Goal: Information Seeking & Learning: Compare options

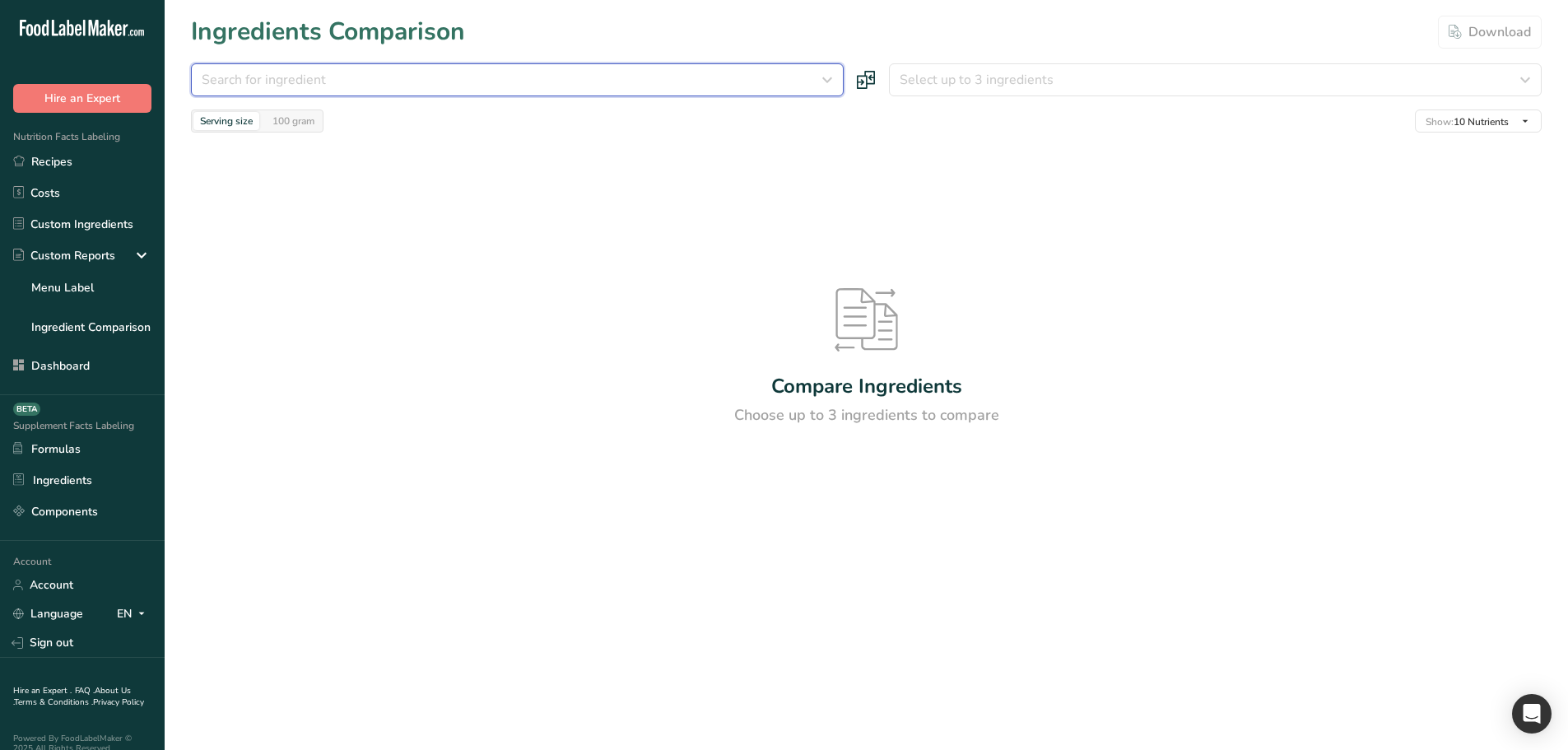
click at [369, 74] on div "Search for ingredient" at bounding box center [512, 79] width 621 height 19
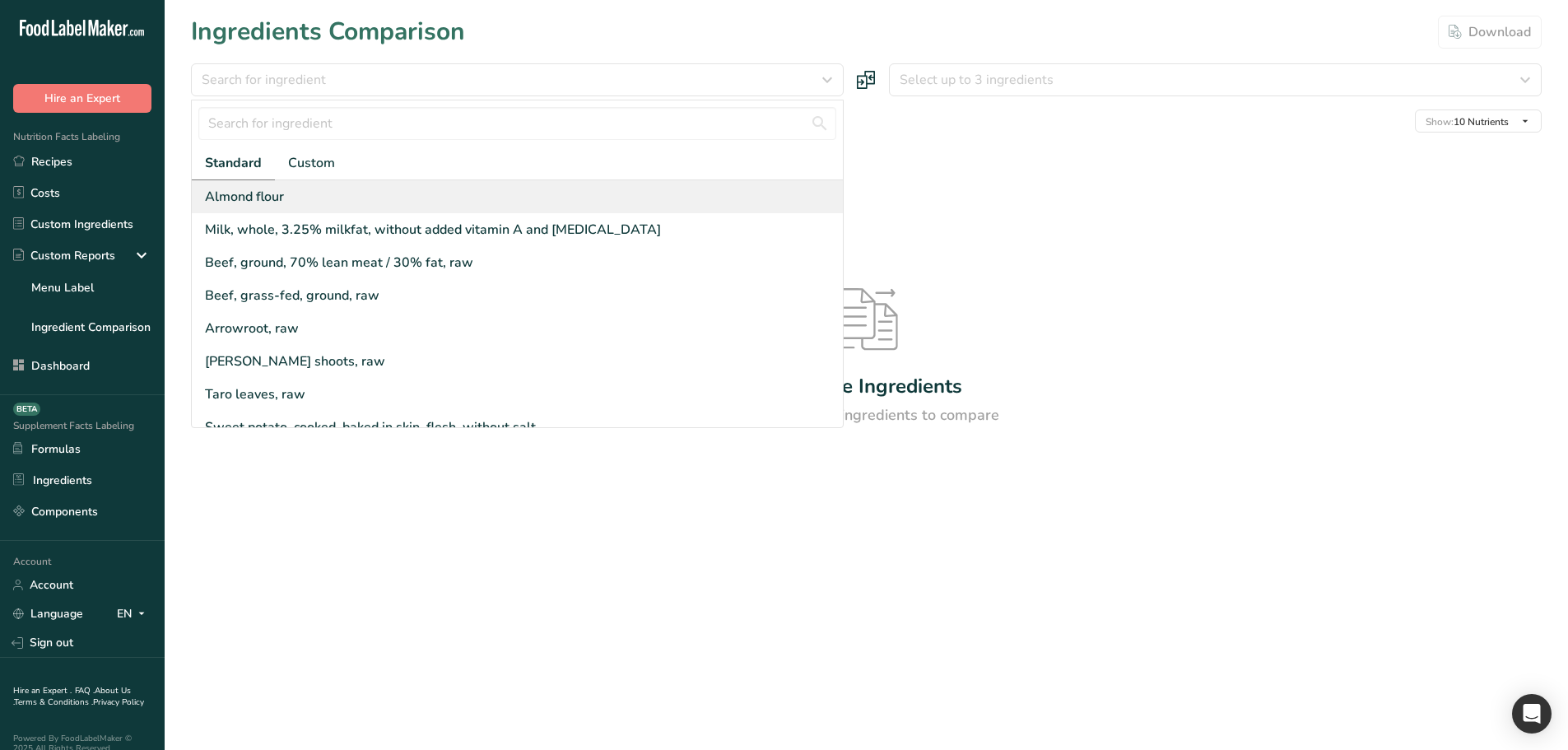
click at [362, 210] on div "Almond flour" at bounding box center [518, 196] width 652 height 33
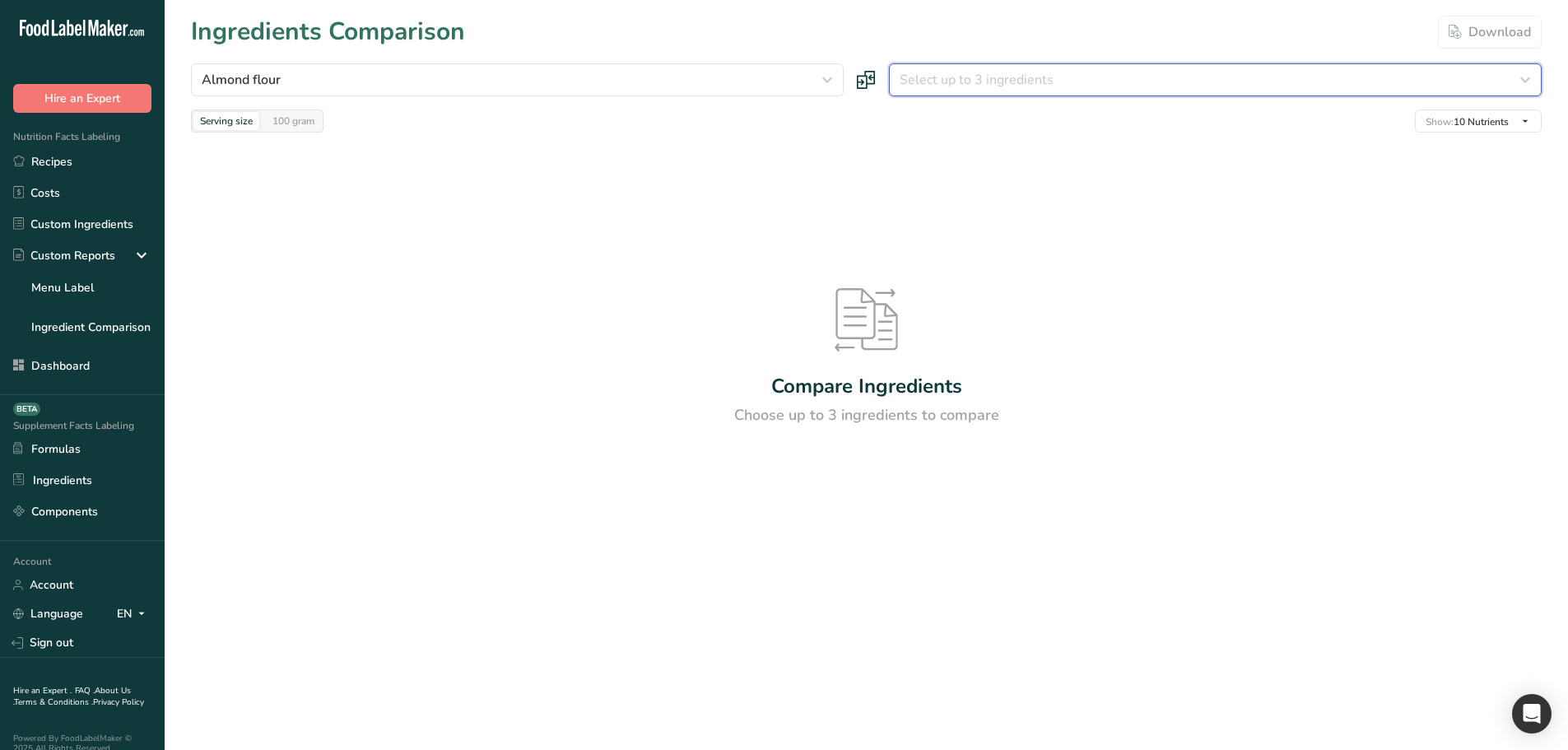
click at [938, 65] on button "Select up to 3 ingredients" at bounding box center [1215, 80] width 652 height 33
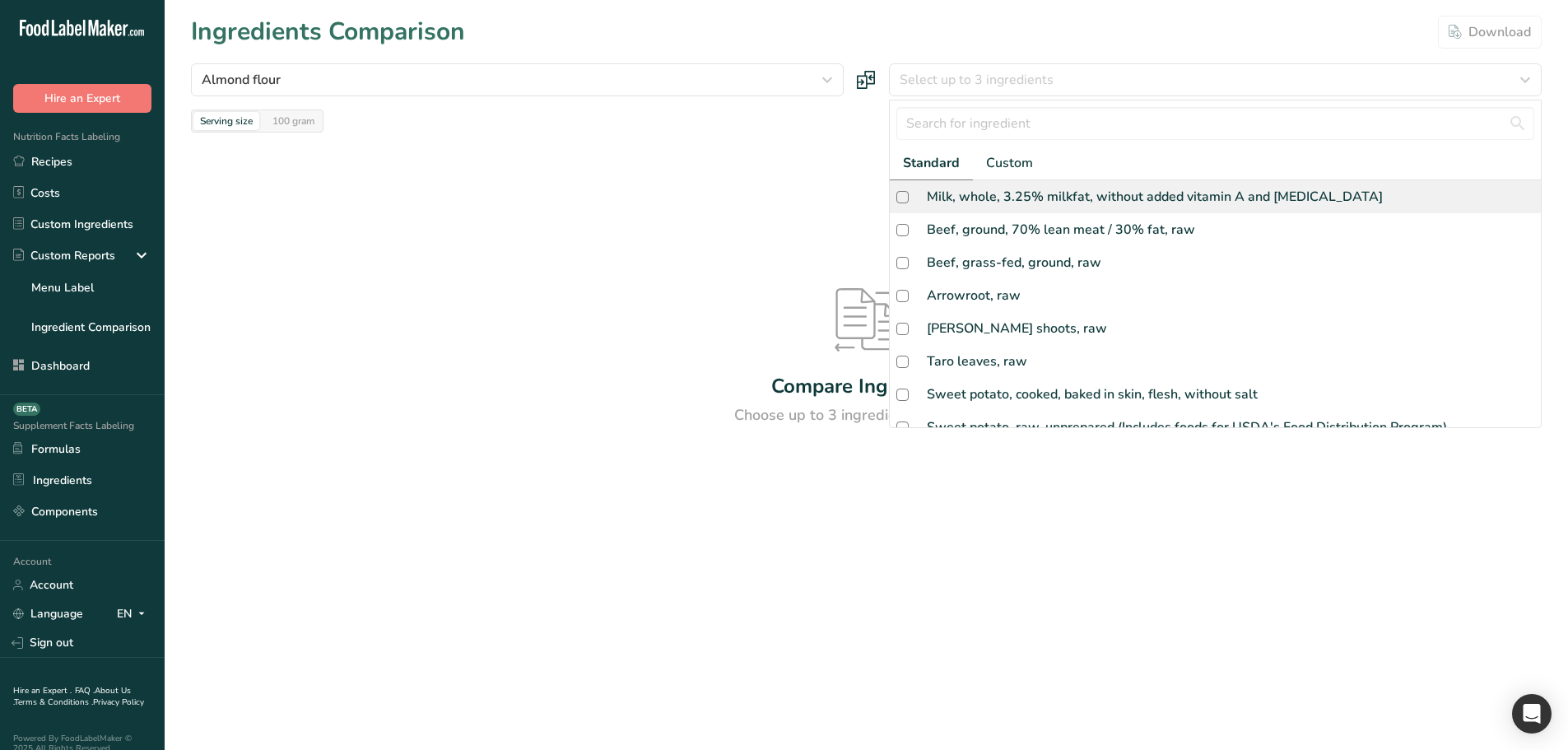
click at [928, 186] on div "Milk, whole, 3.25% milkfat, without added vitamin A and [MEDICAL_DATA]" at bounding box center [1155, 196] width 456 height 19
checkbox input "true"
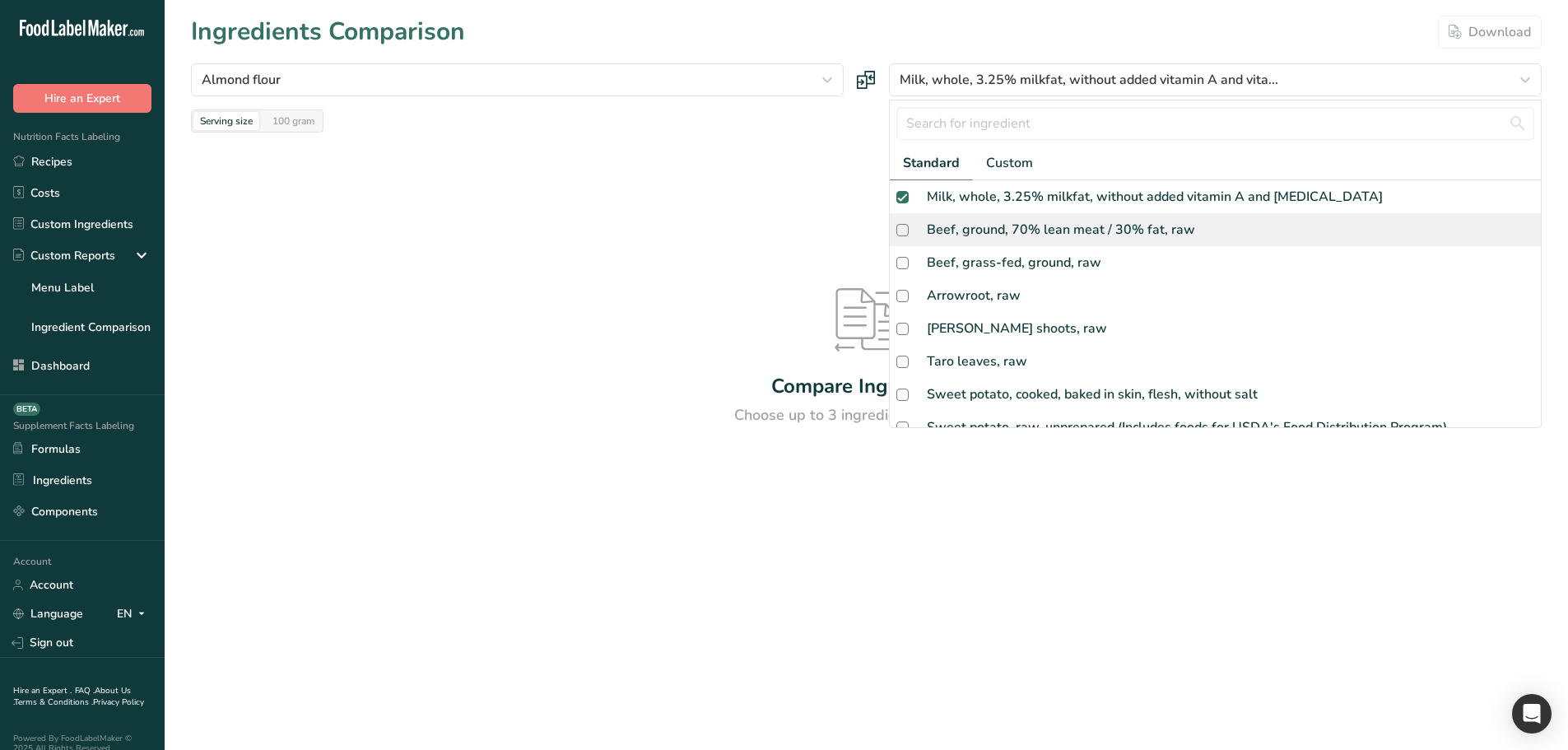
click at [928, 235] on div "Beef, ground, 70% lean meat / 30% fat, raw" at bounding box center [1060, 229] width 269 height 19
checkbox input "true"
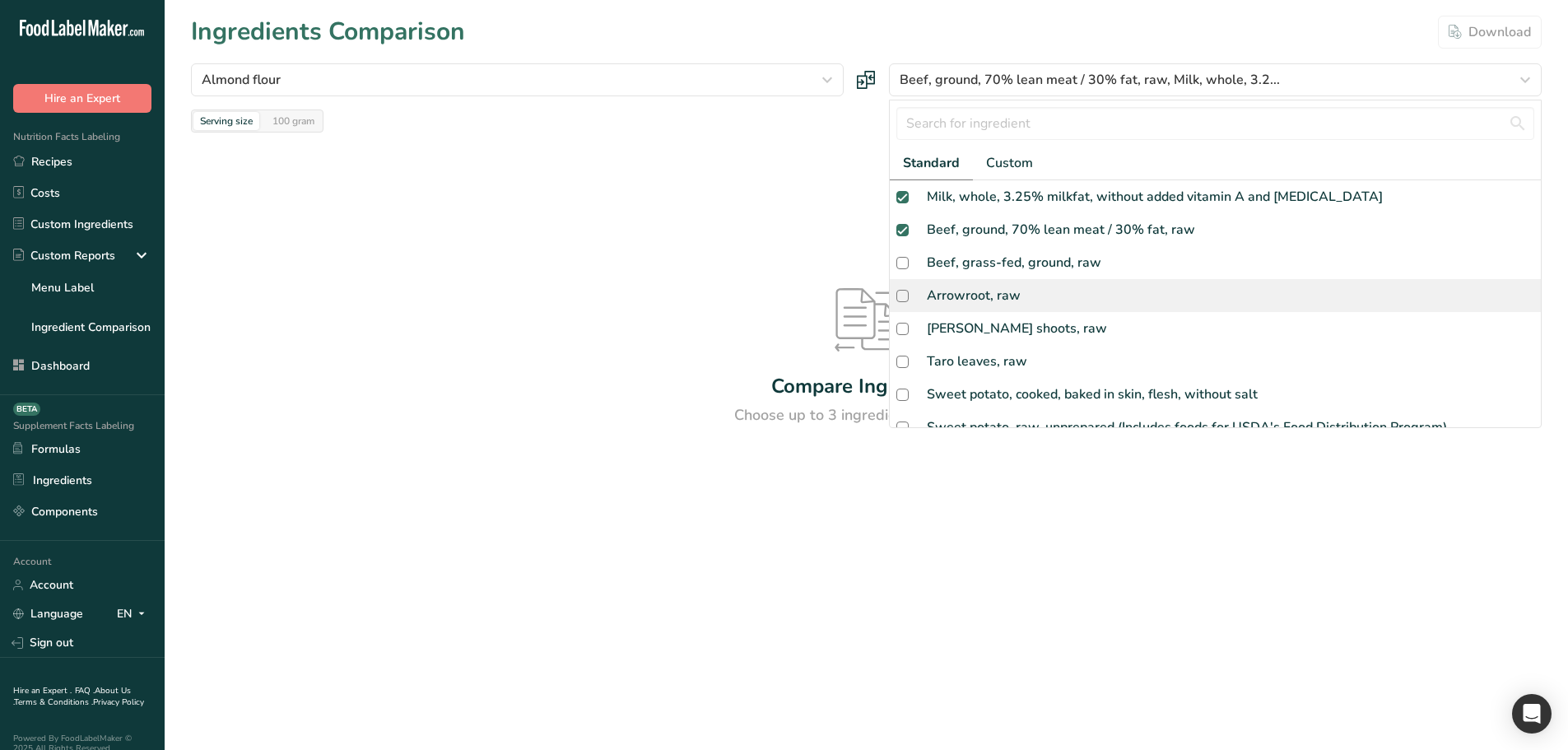
click at [948, 287] on div "Arrowroot, raw" at bounding box center [974, 294] width 94 height 19
checkbox input "true"
